Goal: Navigation & Orientation: Find specific page/section

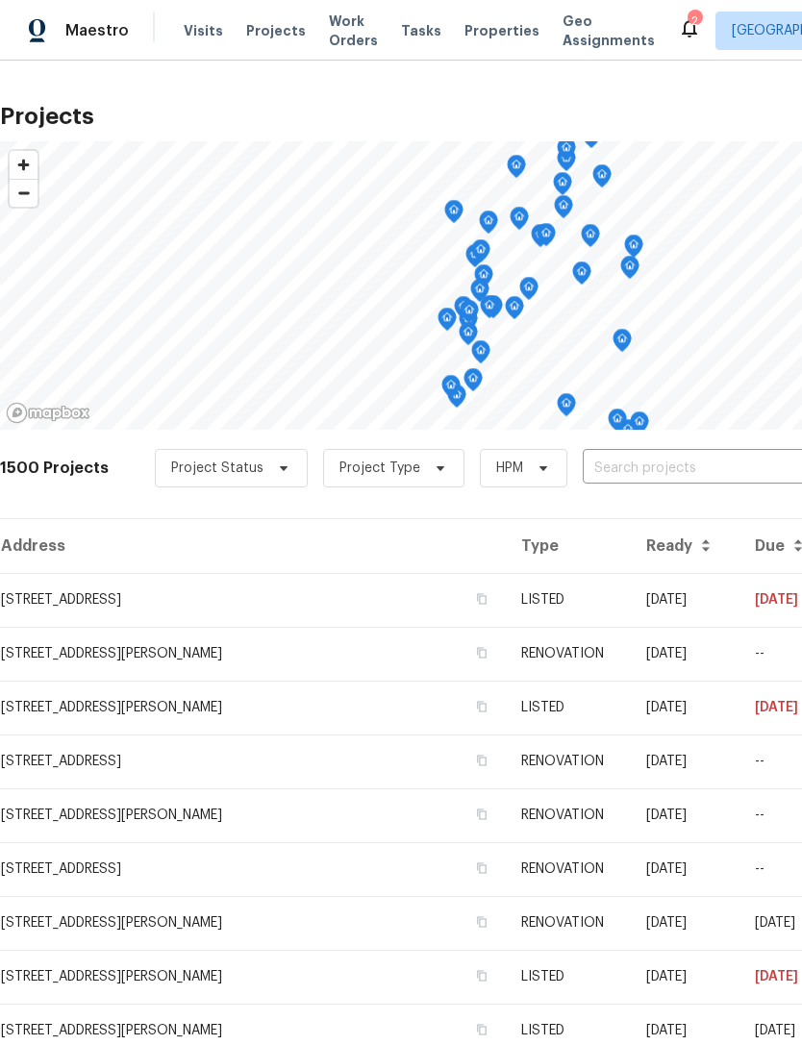
click at [487, 38] on span "Properties" at bounding box center [501, 30] width 75 height 19
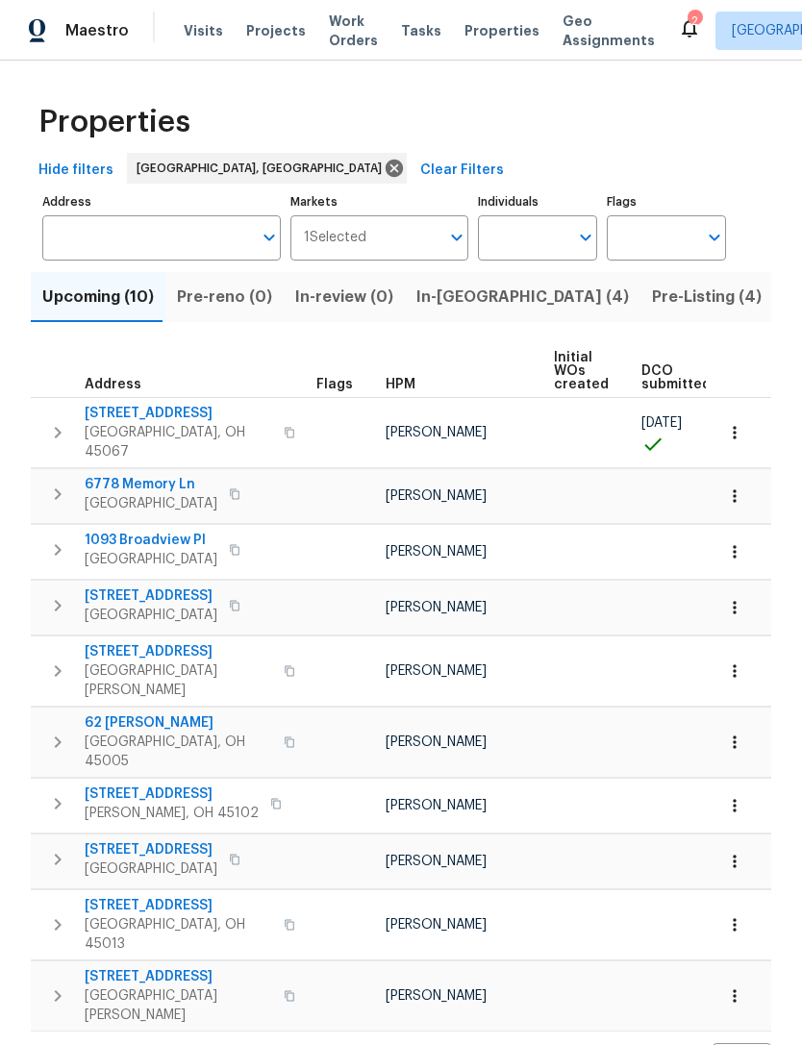
click at [678, 38] on icon at bounding box center [689, 27] width 23 height 23
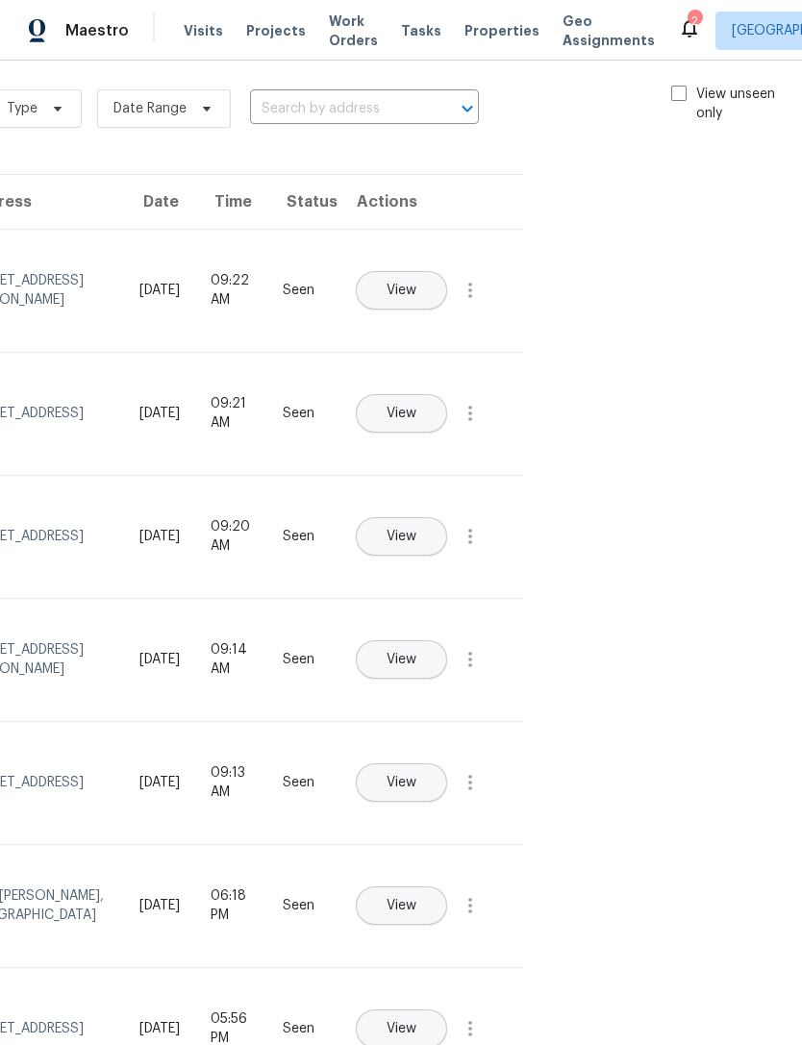
scroll to position [19, 216]
click at [685, 83] on label "View unseen only" at bounding box center [739, 102] width 134 height 38
click at [685, 83] on input "View unseen only" at bounding box center [678, 89] width 12 height 12
checkbox input "true"
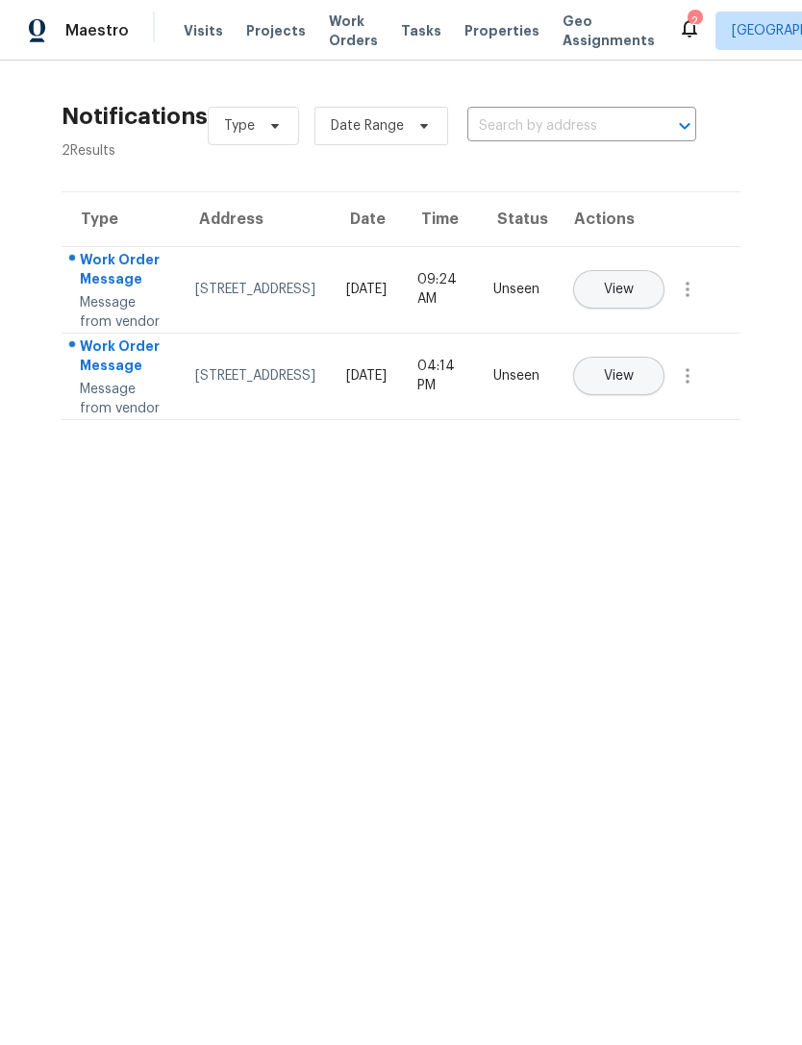
scroll to position [0, 0]
click at [270, 26] on span "Projects" at bounding box center [276, 30] width 60 height 19
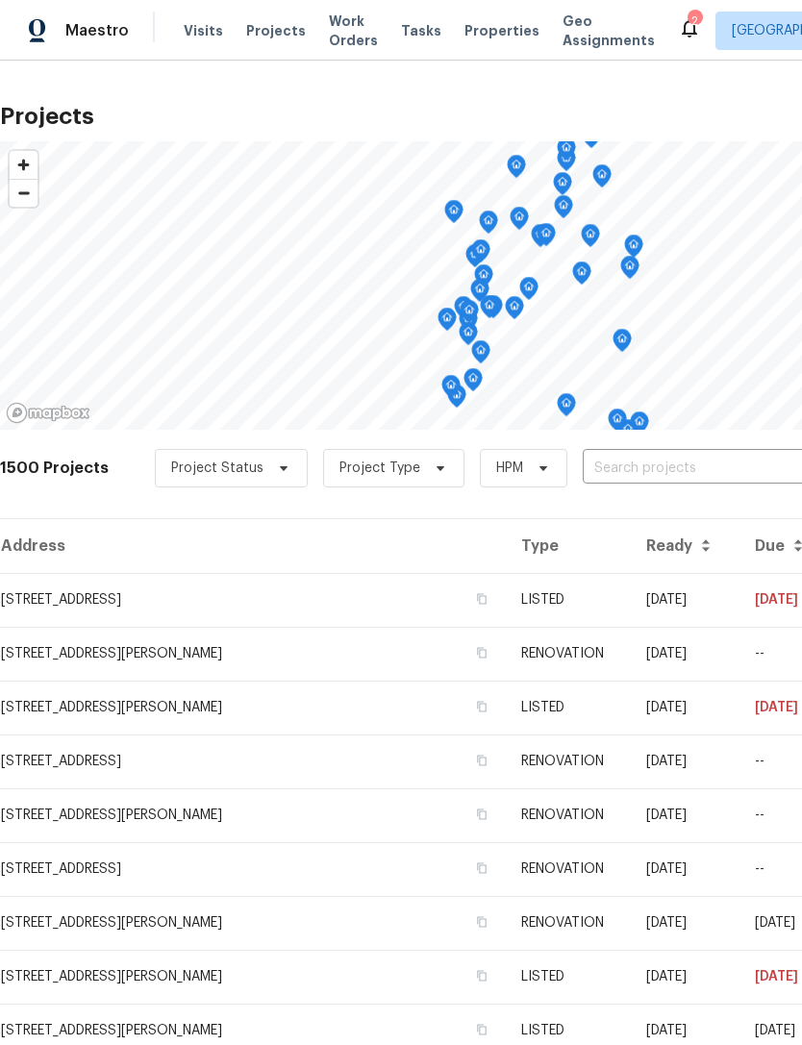
click at [476, 22] on span "Properties" at bounding box center [501, 30] width 75 height 19
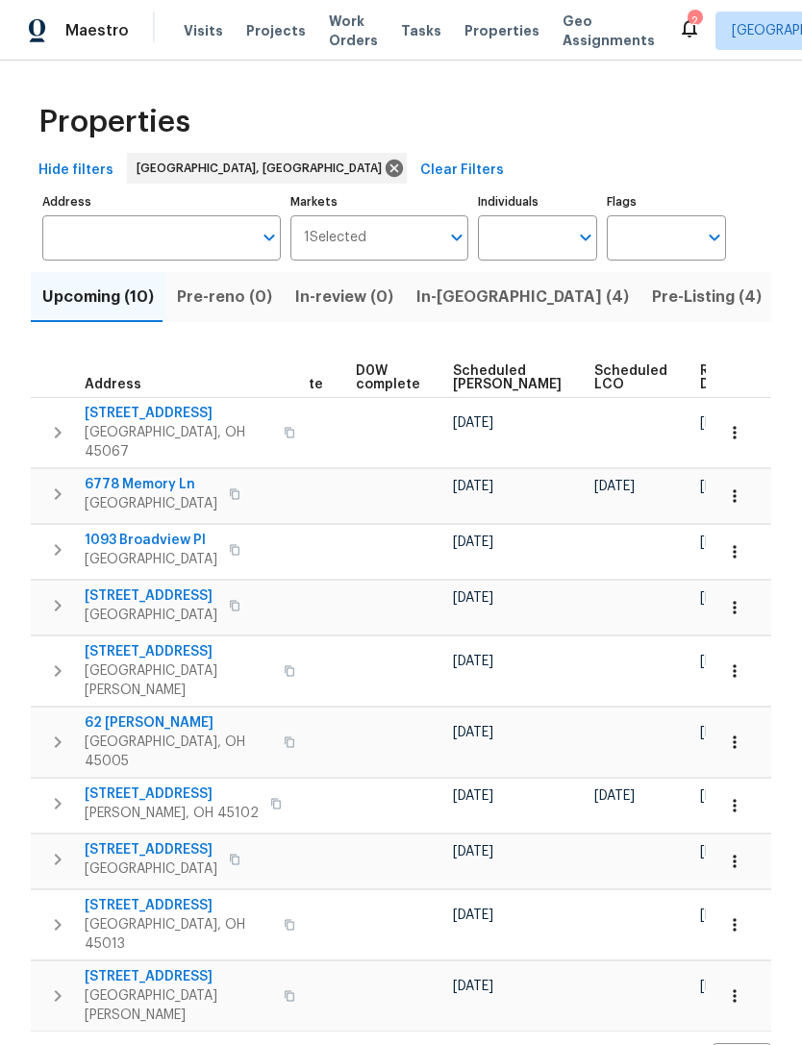
scroll to position [0, 484]
click at [701, 376] on span "Ready Date" at bounding box center [722, 377] width 42 height 27
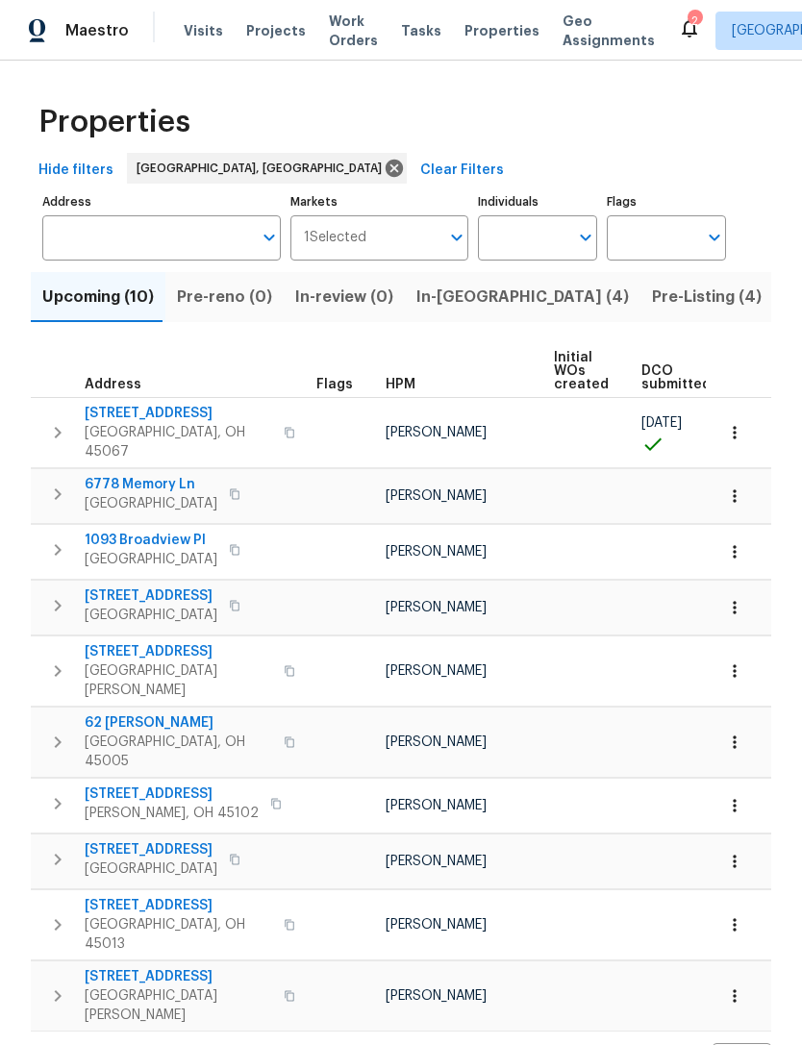
click at [160, 475] on span "6778 Memory Ln" at bounding box center [151, 484] width 133 height 19
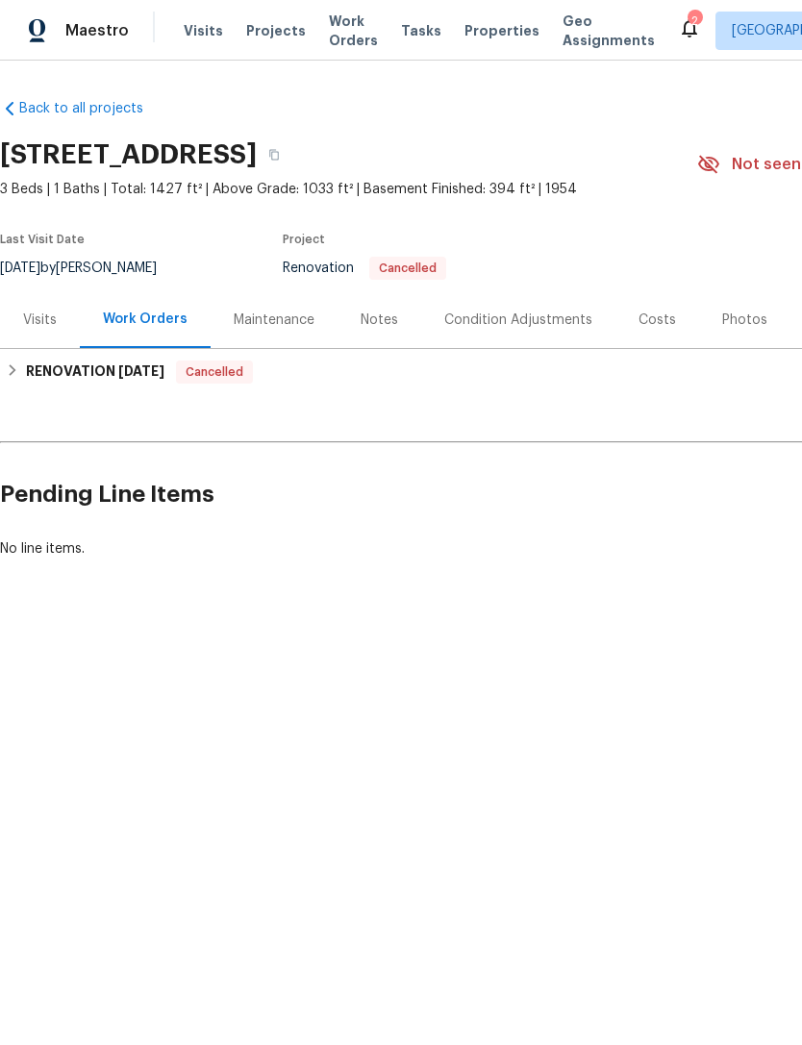
click at [45, 312] on div "Visits" at bounding box center [40, 320] width 34 height 19
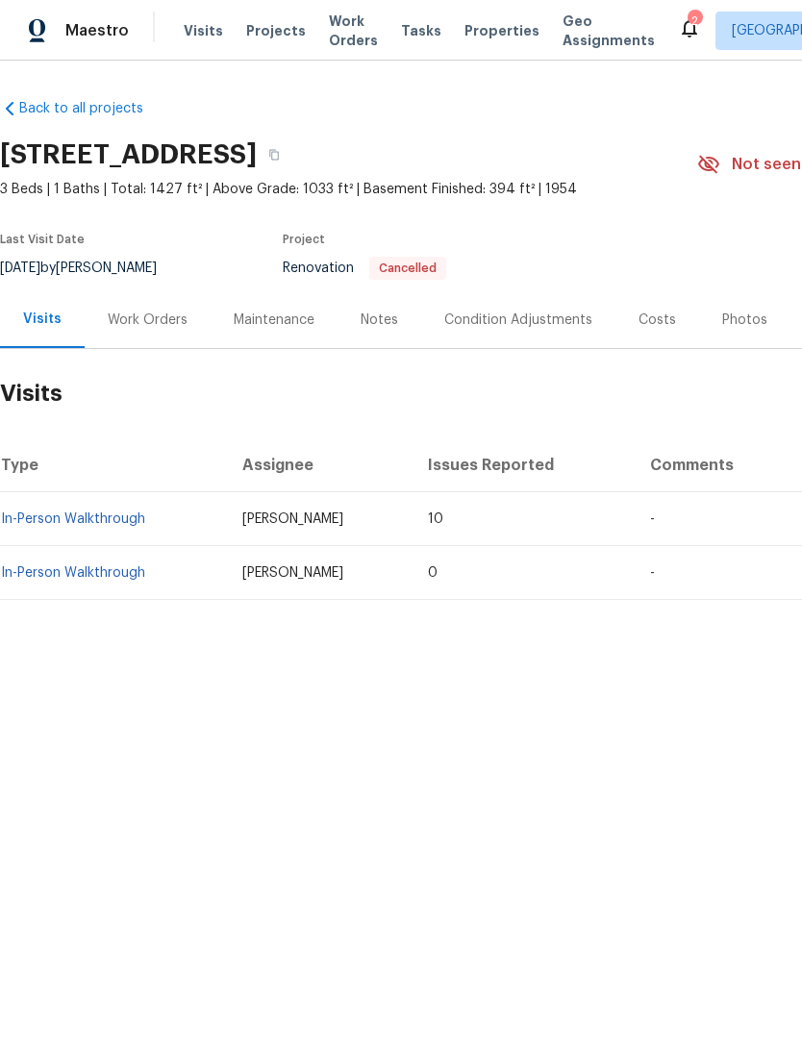
click at [535, 331] on div "Condition Adjustments" at bounding box center [518, 319] width 194 height 57
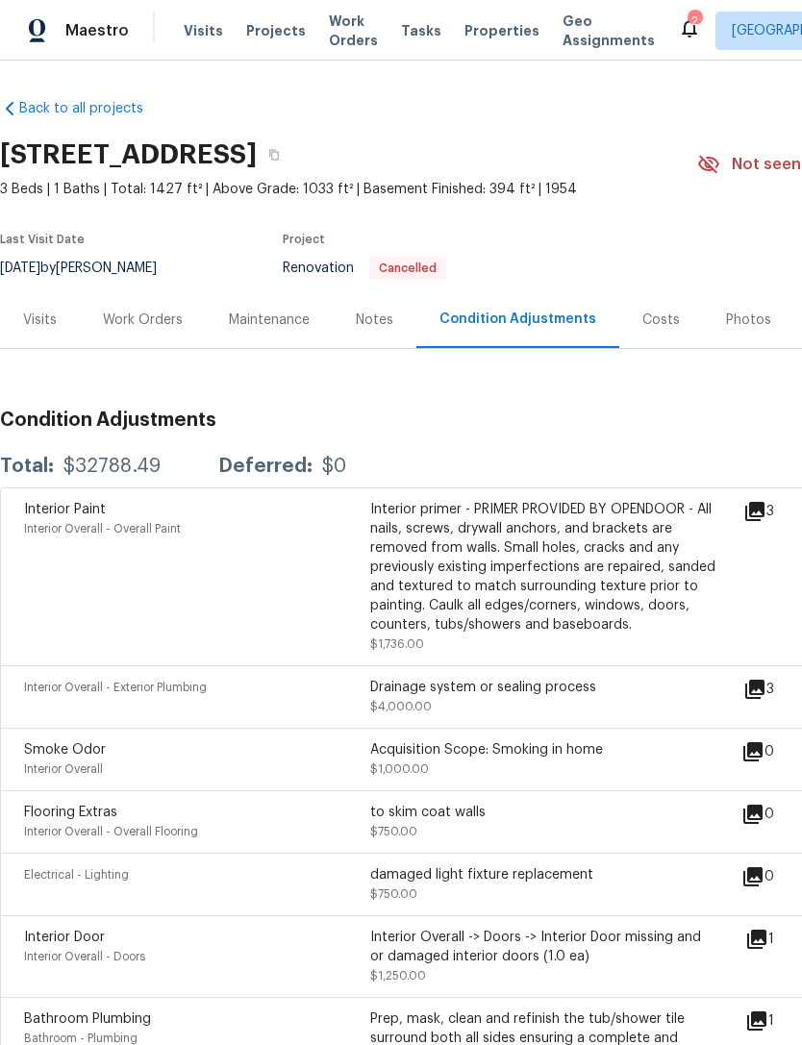
click at [369, 320] on div "Notes" at bounding box center [374, 320] width 37 height 19
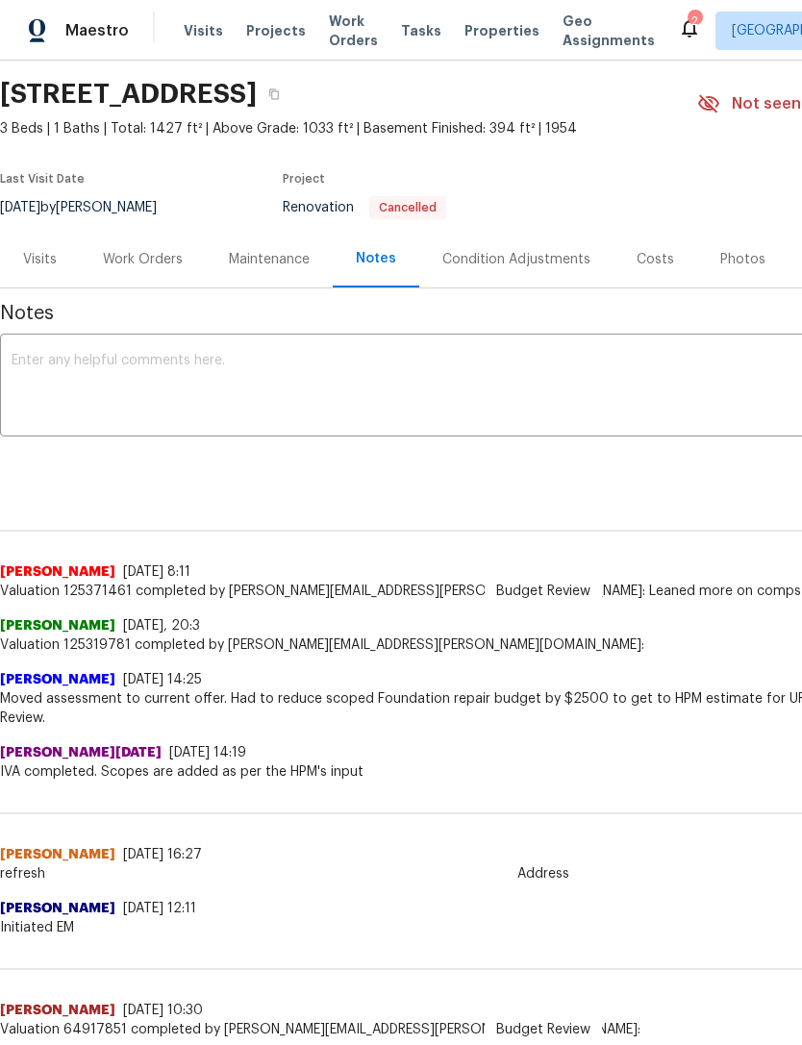
scroll to position [59, 0]
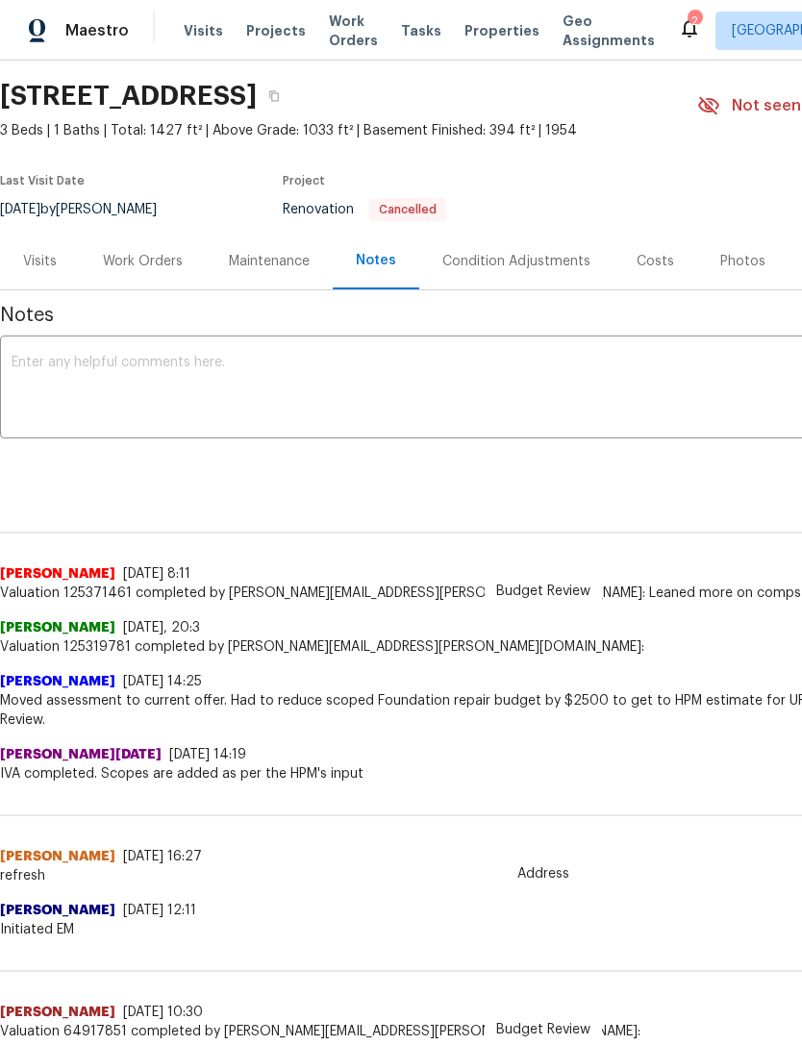
click at [568, 278] on div "Condition Adjustments" at bounding box center [516, 261] width 194 height 57
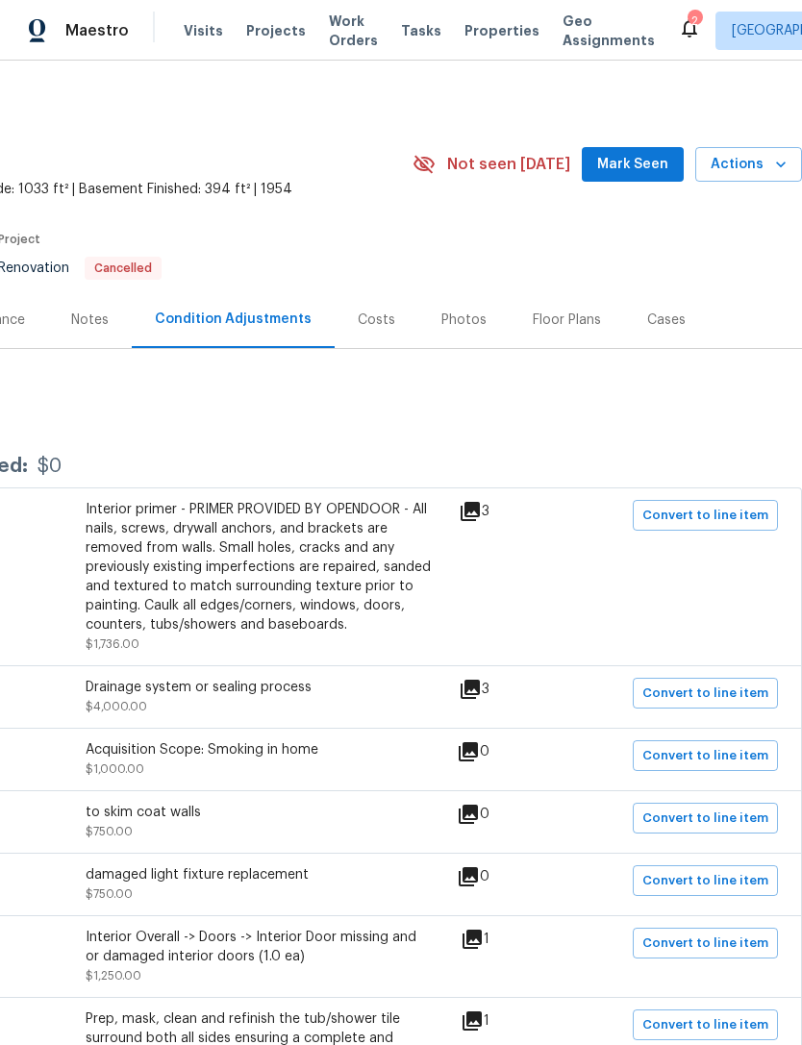
scroll to position [0, 285]
click at [358, 316] on div "Costs" at bounding box center [376, 320] width 37 height 19
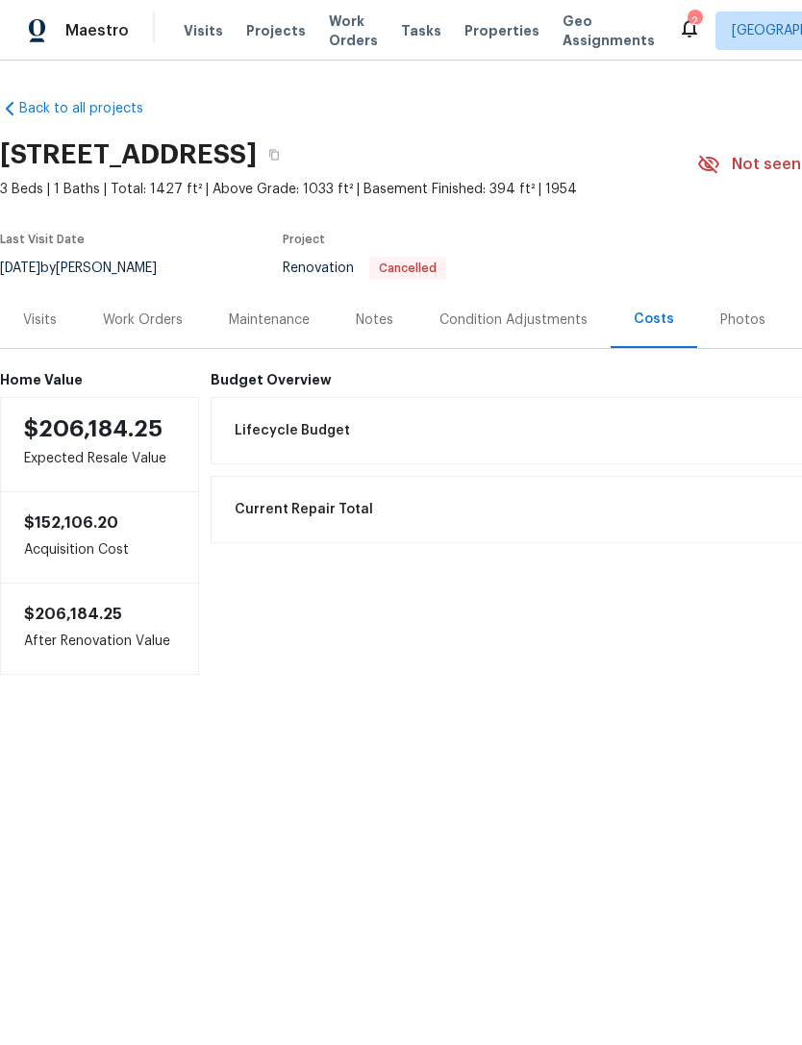
click at [36, 311] on div "Visits" at bounding box center [40, 320] width 34 height 19
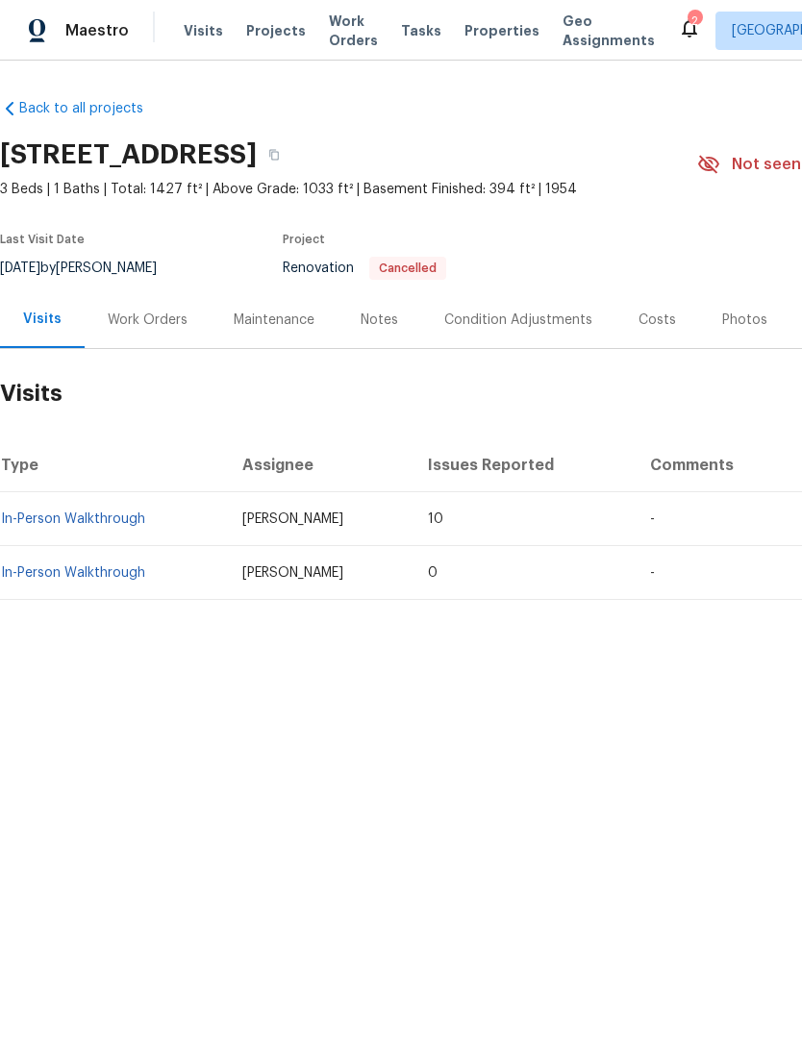
click at [119, 520] on link "In-Person Walkthrough" at bounding box center [73, 518] width 144 height 13
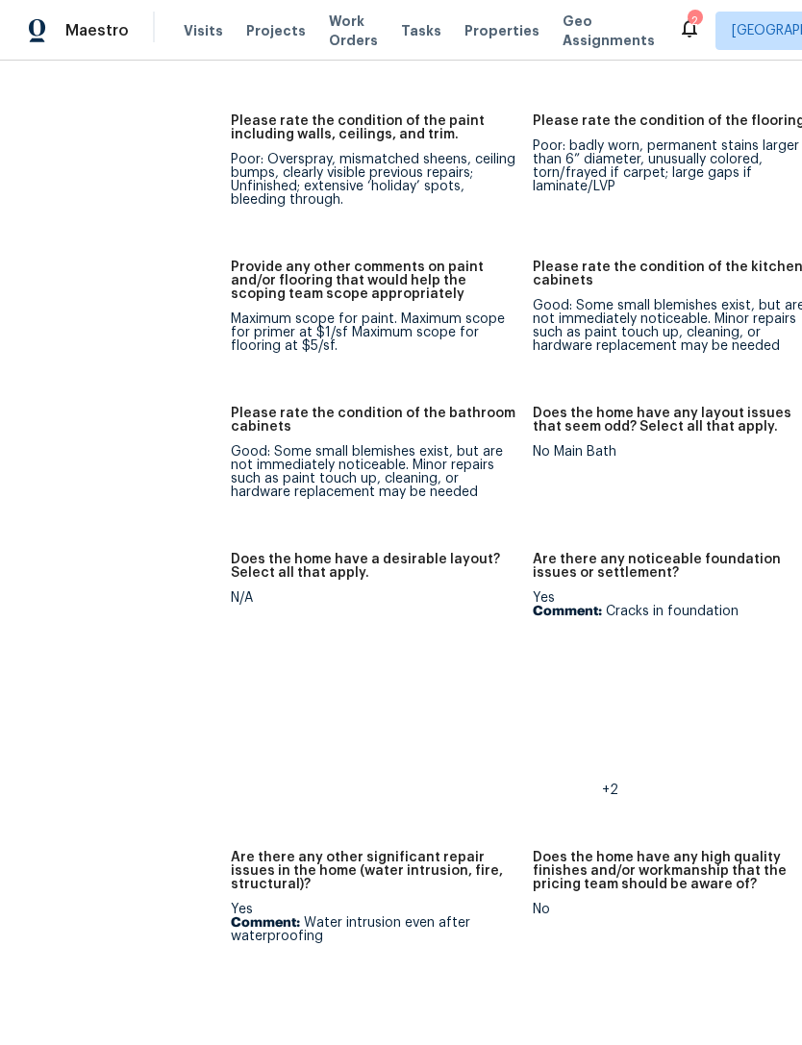
scroll to position [3548, 0]
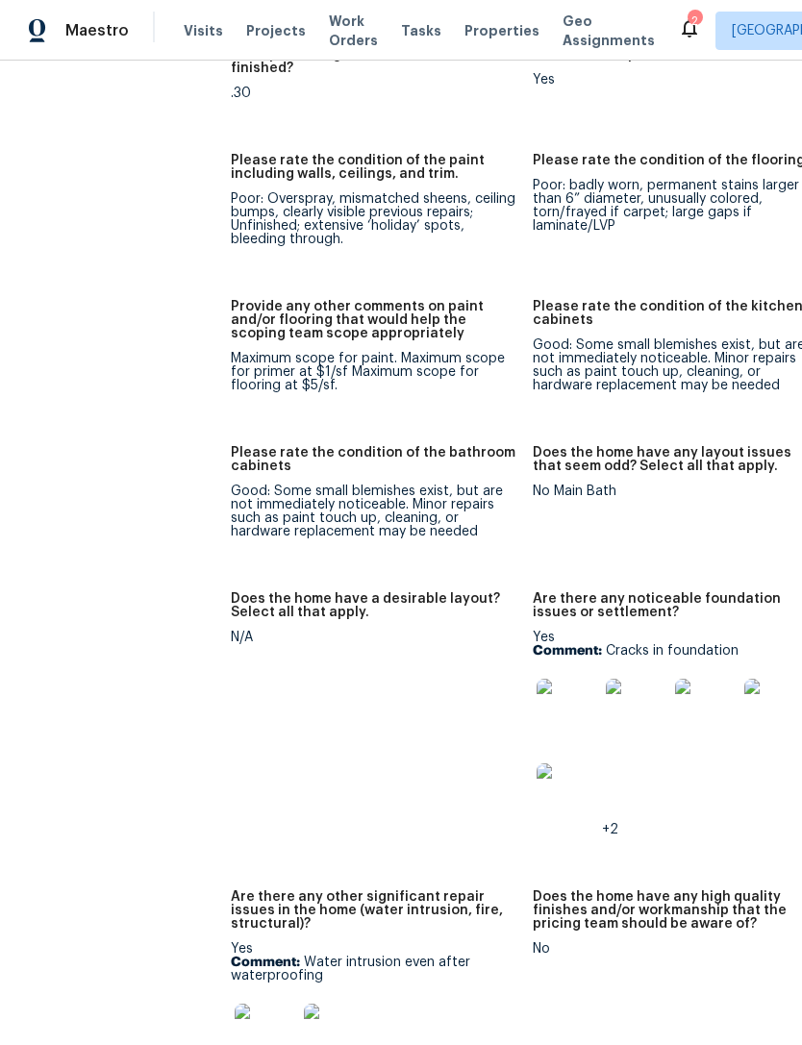
click at [278, 31] on span "Projects" at bounding box center [276, 30] width 60 height 19
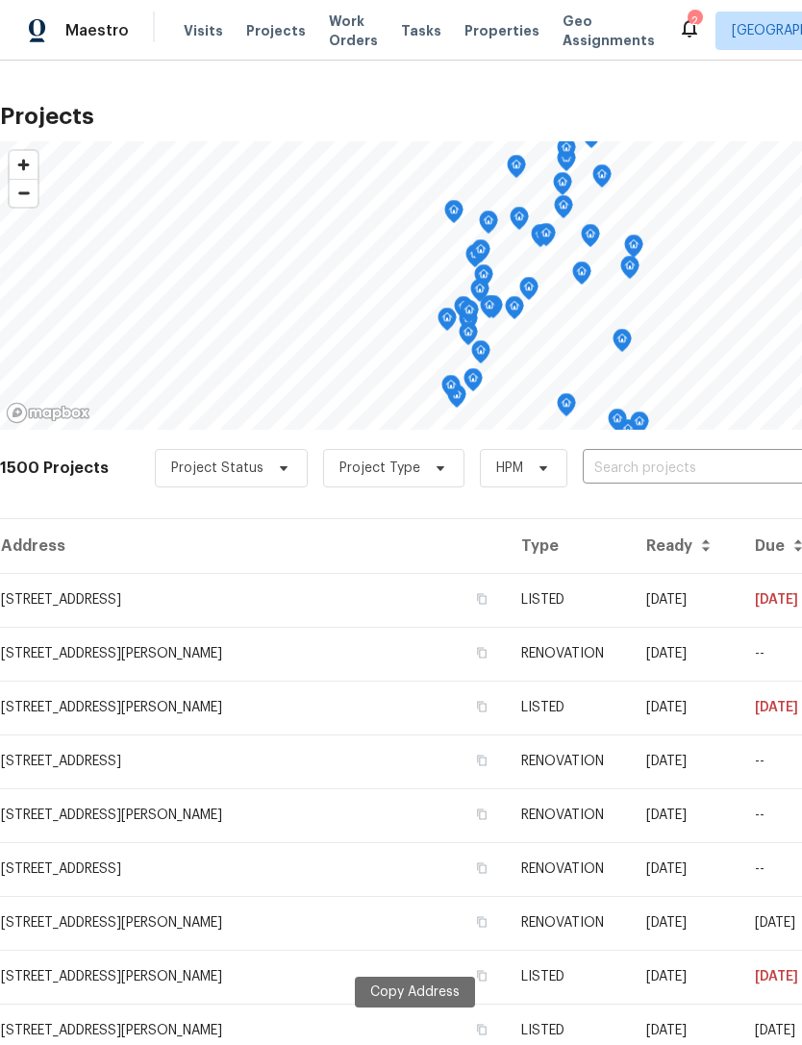
click at [474, 37] on span "Properties" at bounding box center [501, 30] width 75 height 19
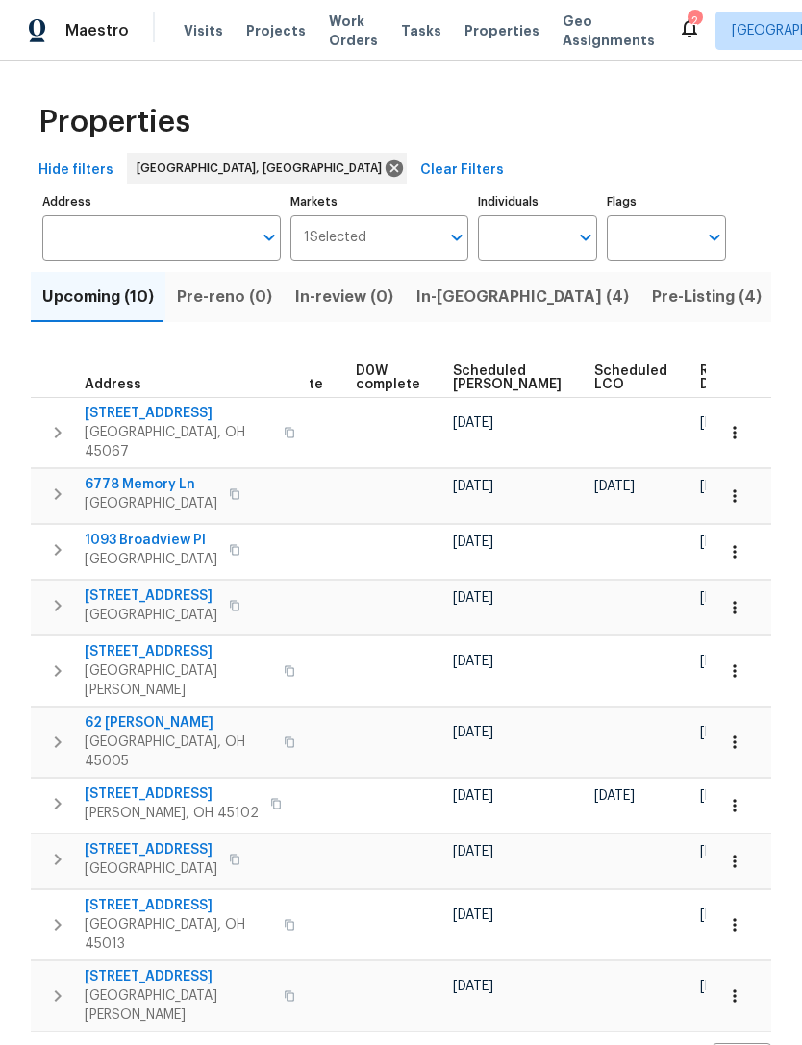
scroll to position [0, 484]
click at [701, 374] on span "Ready Date" at bounding box center [722, 377] width 42 height 27
